Goal: Navigation & Orientation: Find specific page/section

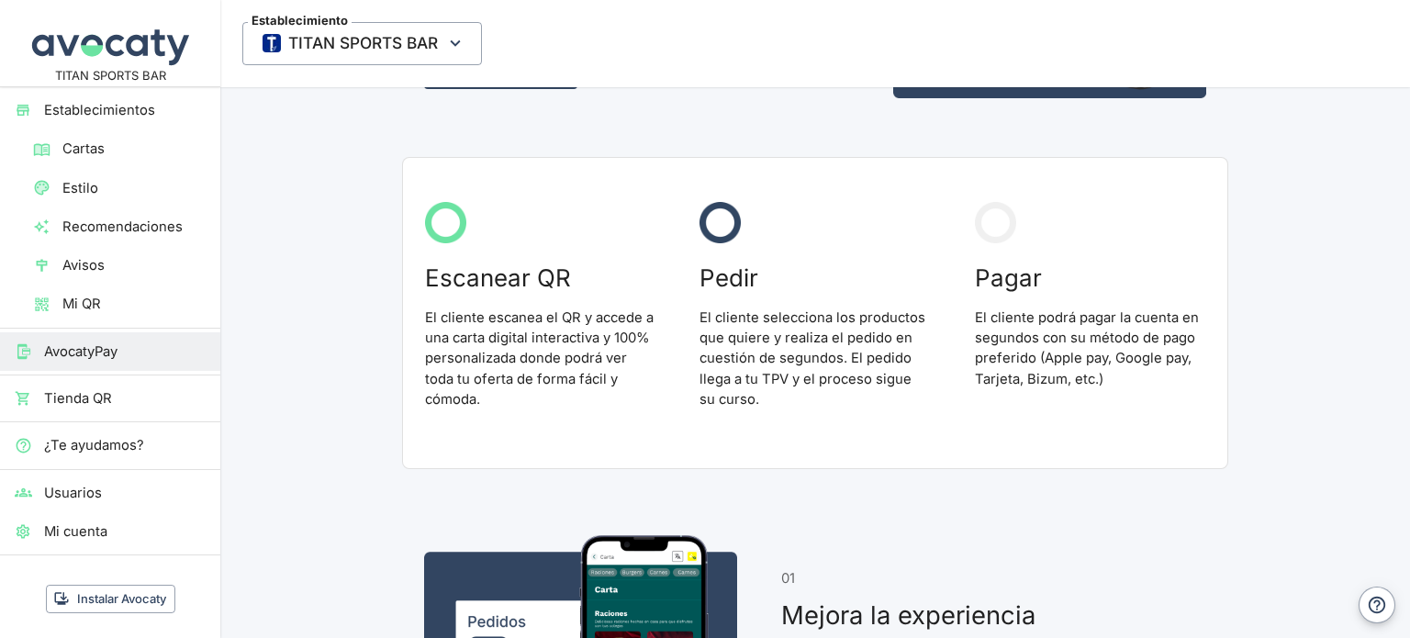
scroll to position [367, 0]
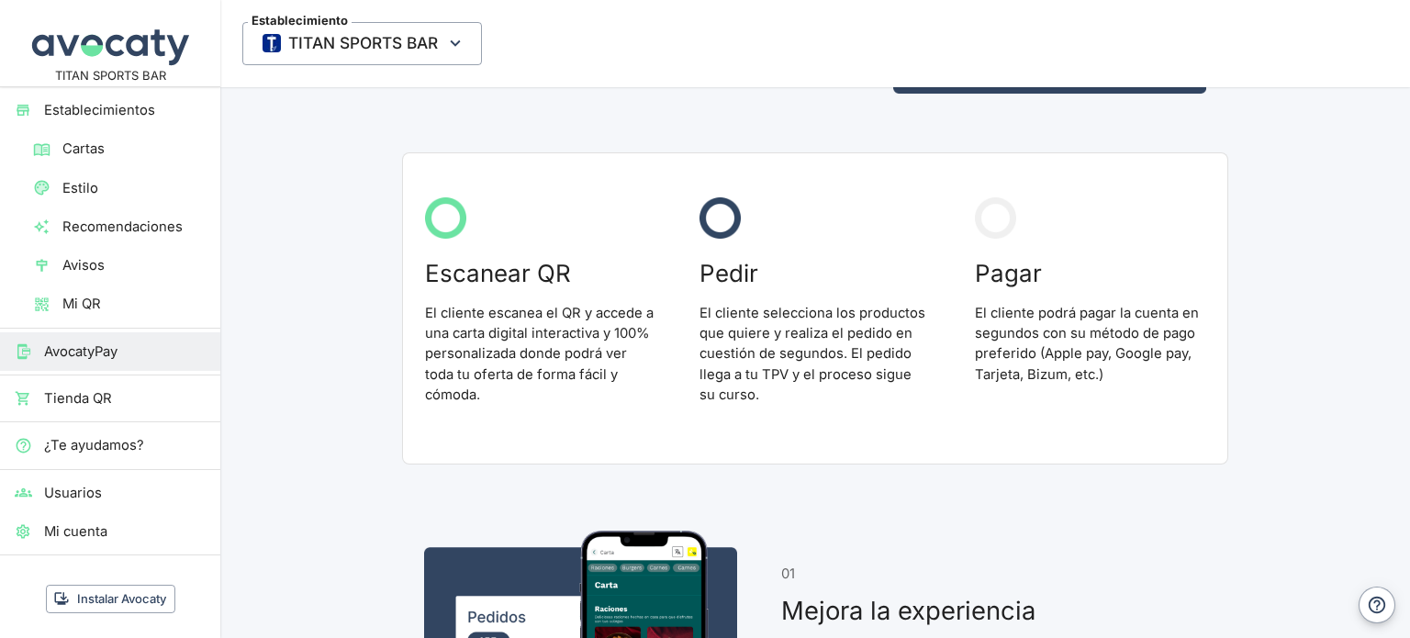
click at [428, 221] on img at bounding box center [445, 217] width 41 height 41
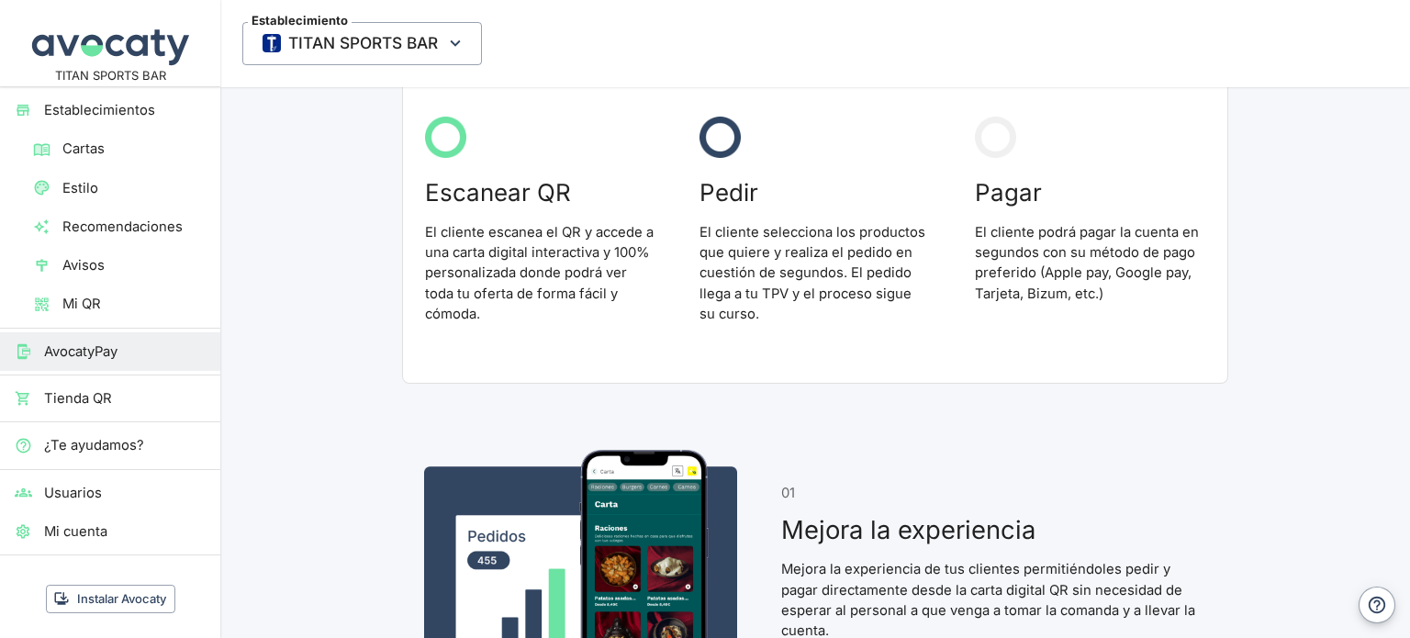
scroll to position [459, 0]
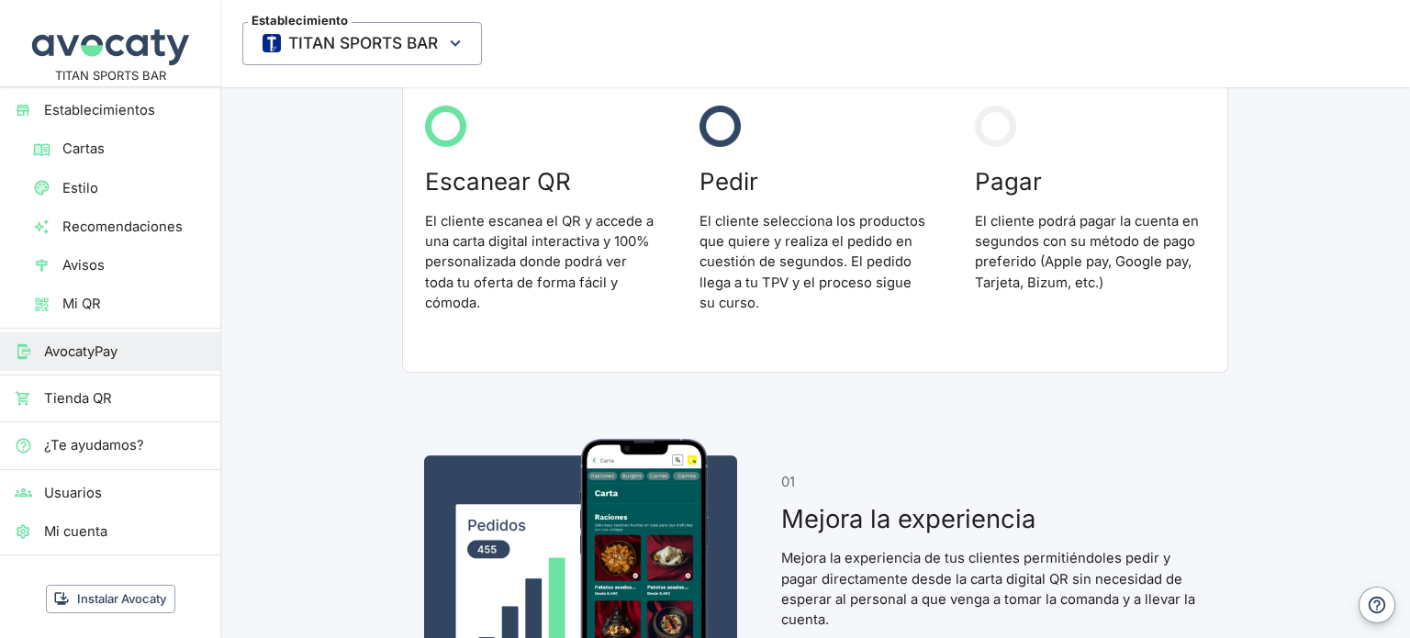
click at [113, 395] on span "Tienda QR" at bounding box center [125, 398] width 162 height 20
click at [112, 489] on span "Usuarios" at bounding box center [125, 493] width 162 height 20
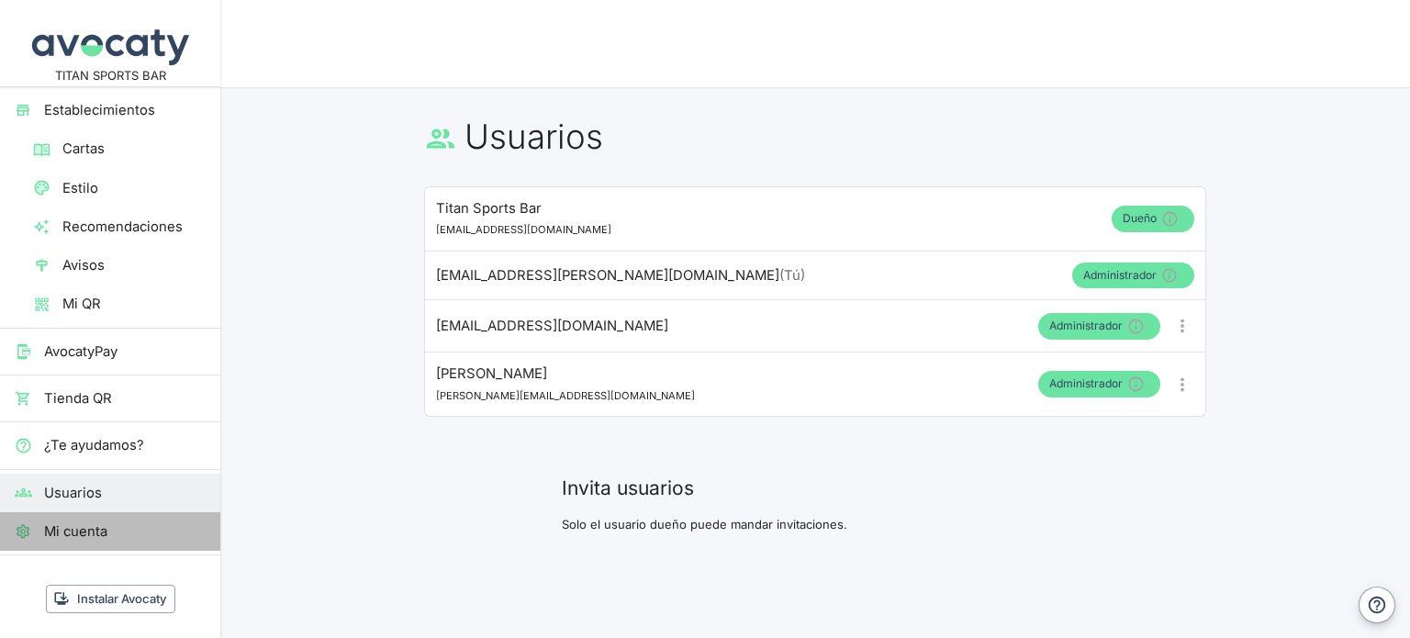
click at [125, 537] on span "Mi cuenta" at bounding box center [125, 531] width 162 height 20
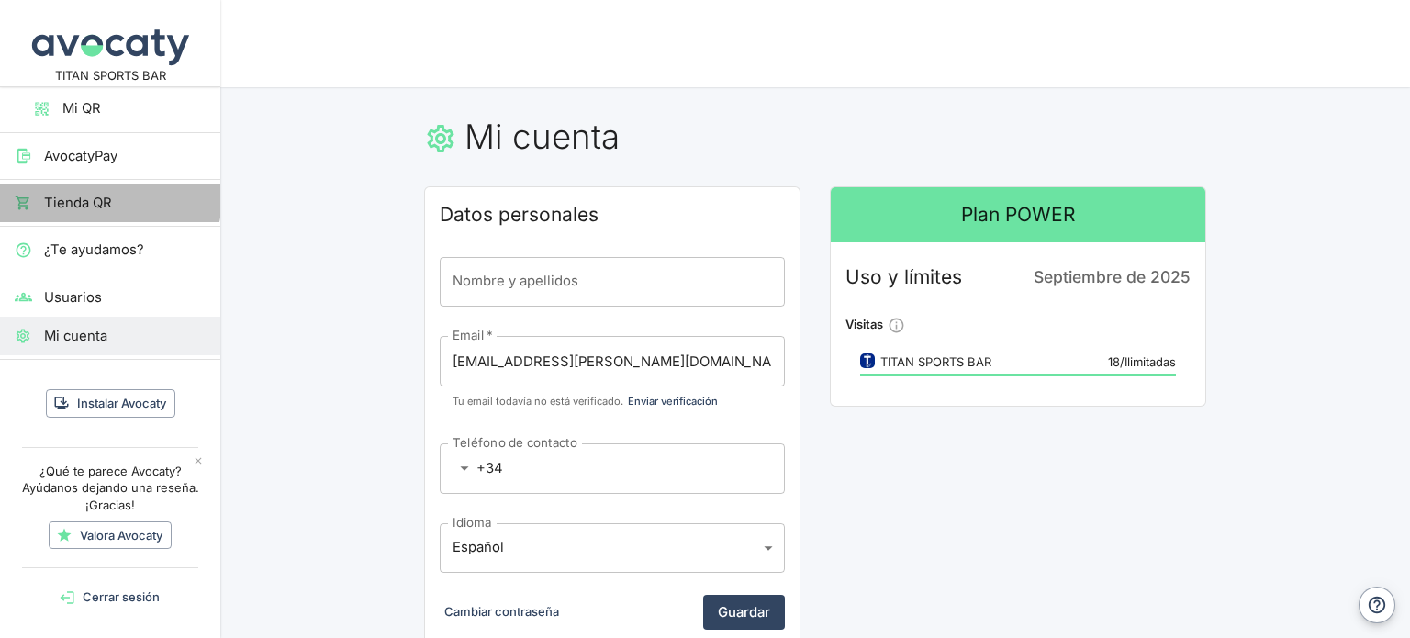
click at [109, 196] on span "Tienda QR" at bounding box center [125, 203] width 162 height 20
click at [103, 106] on span "Mi QR" at bounding box center [133, 108] width 143 height 20
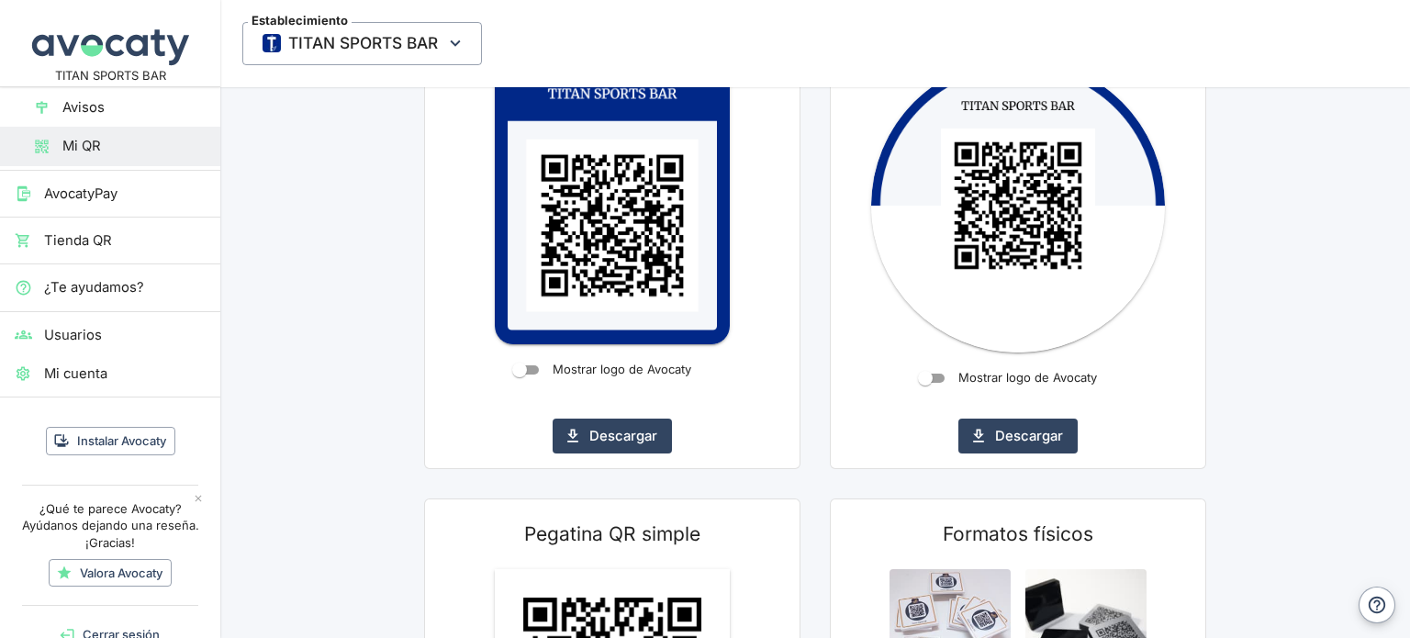
scroll to position [12, 0]
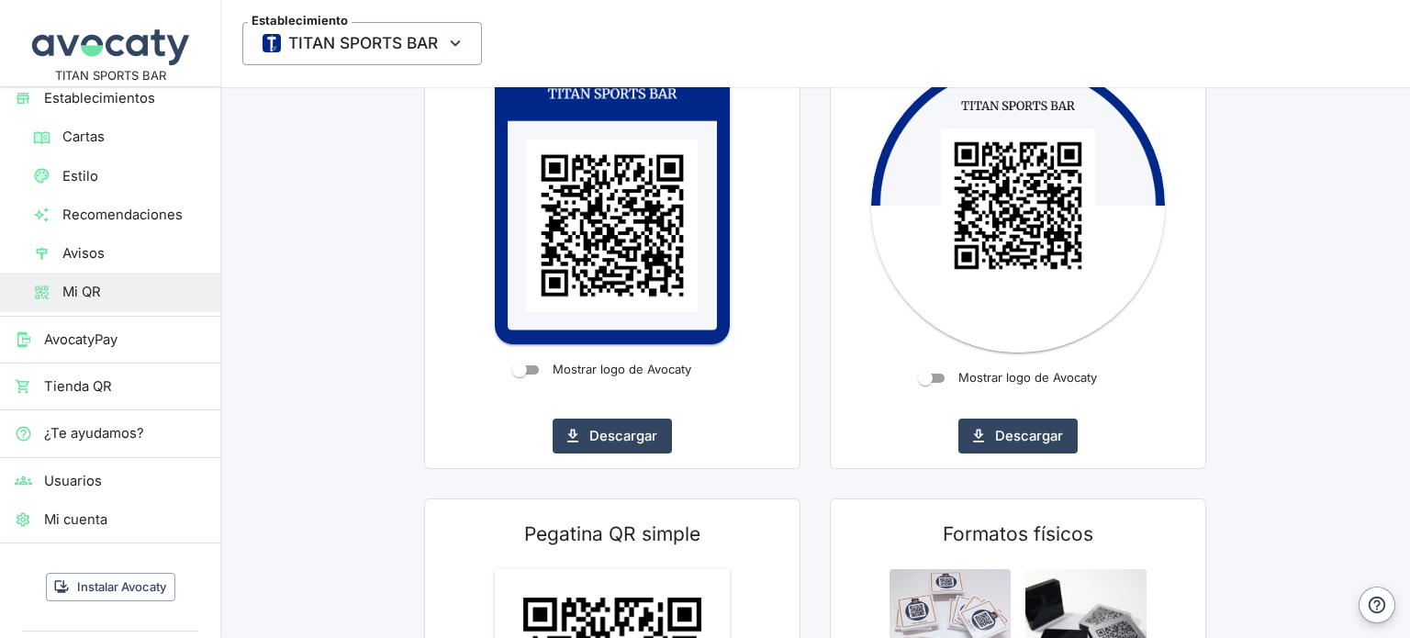
click at [124, 266] on link "Avisos" at bounding box center [110, 253] width 220 height 39
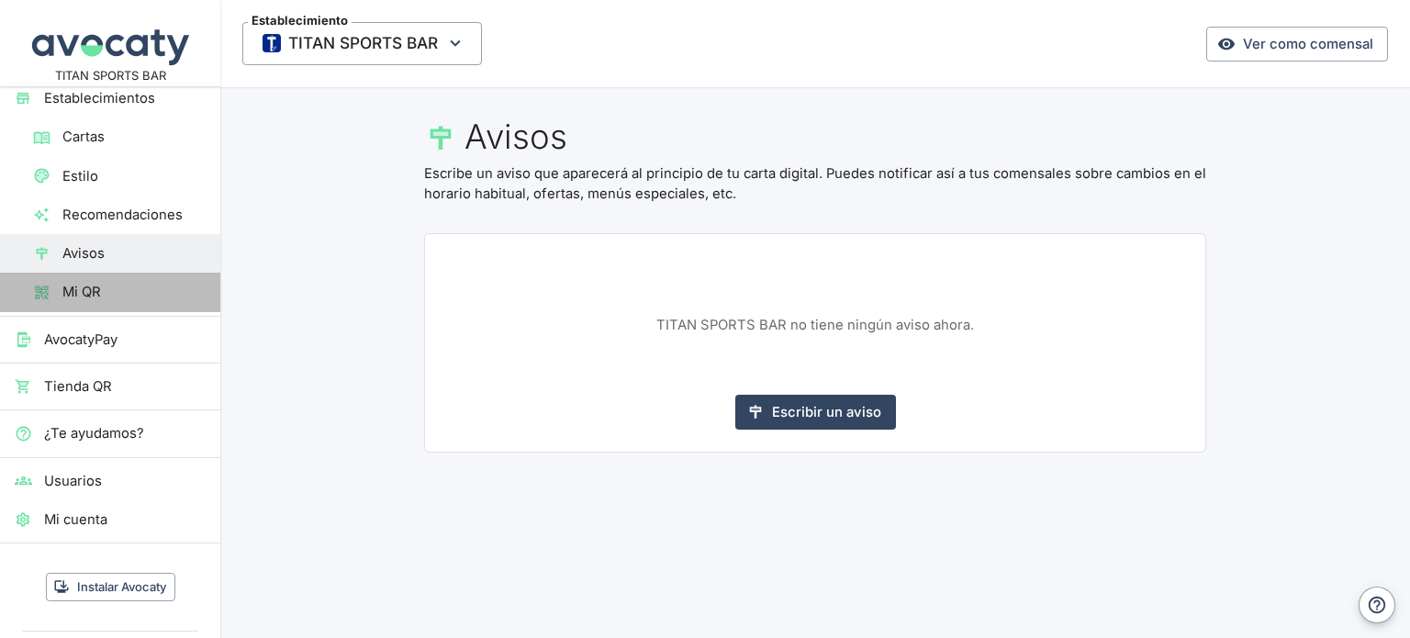
click at [132, 288] on span "Mi QR" at bounding box center [133, 292] width 143 height 20
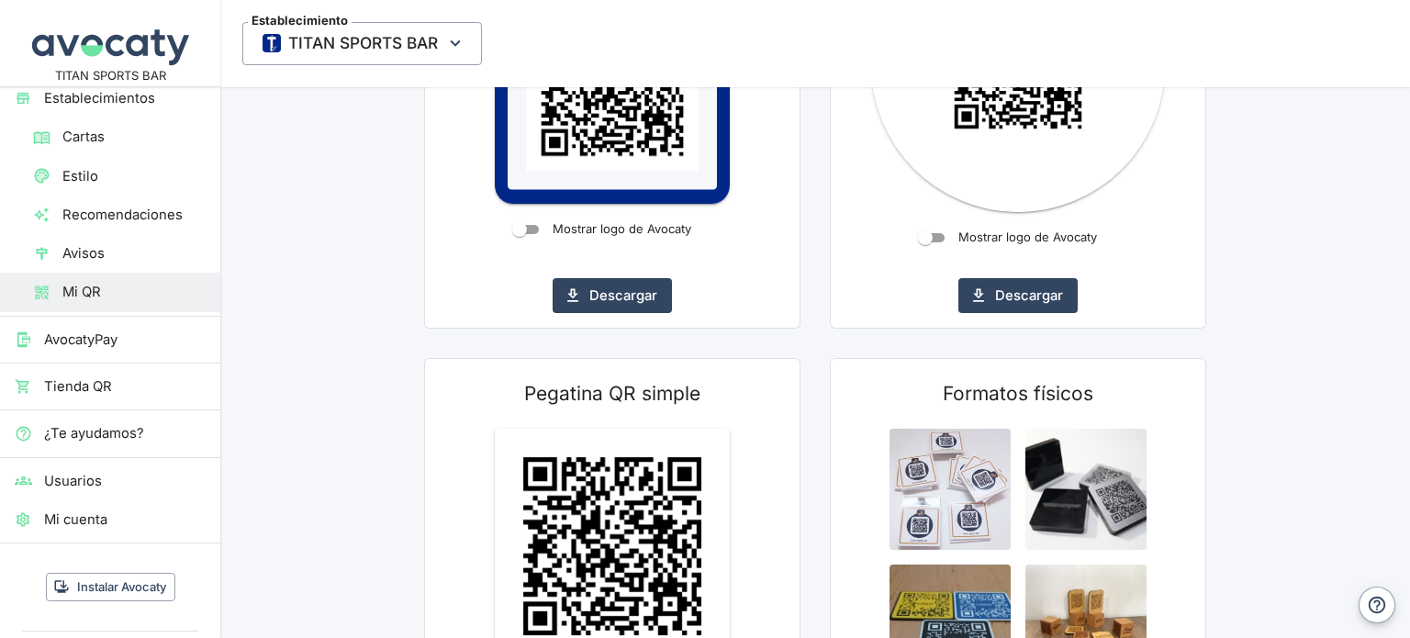
scroll to position [446, 0]
